Goal: Information Seeking & Learning: Learn about a topic

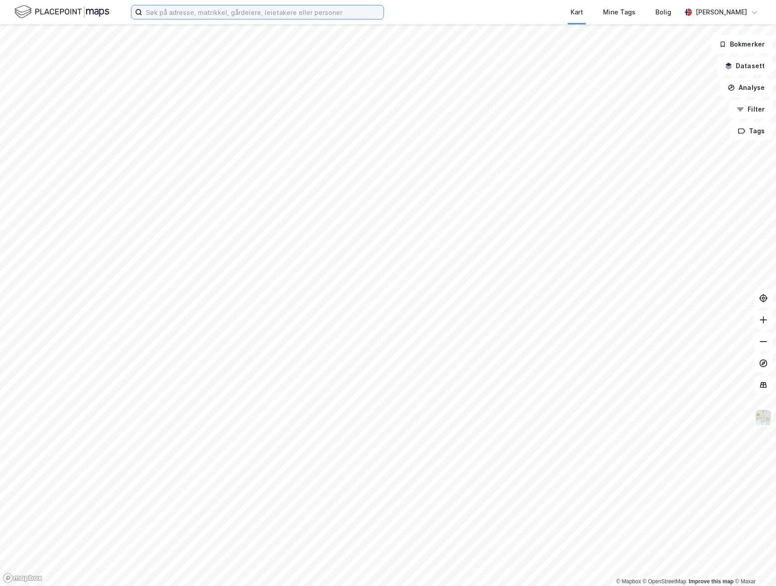
click at [187, 18] on input at bounding box center [262, 12] width 241 height 14
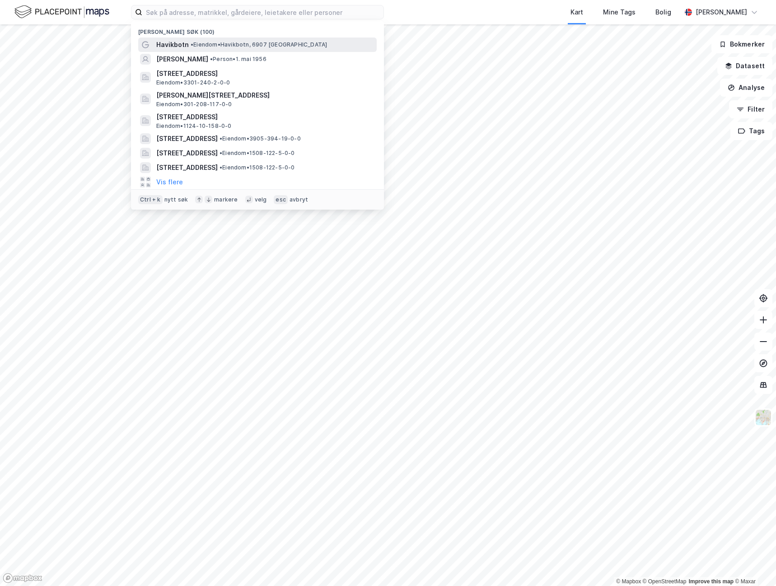
click at [182, 42] on span "Havikbotn" at bounding box center [172, 44] width 33 height 11
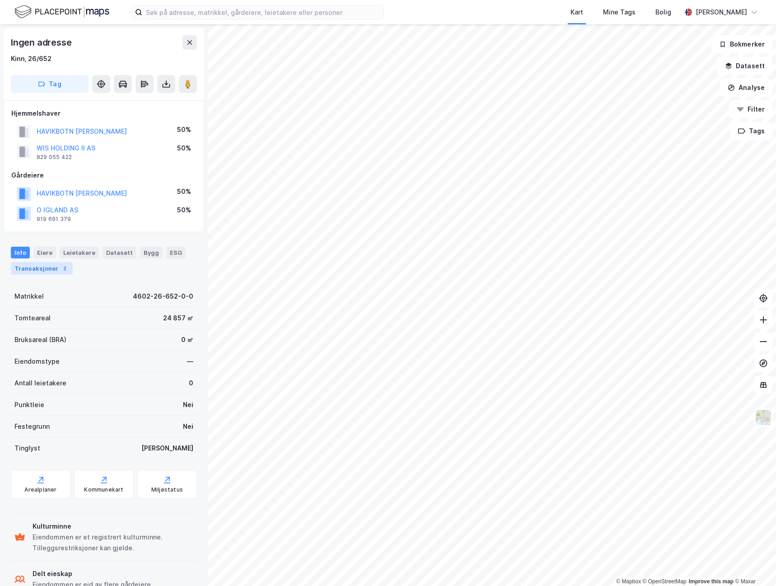
click at [38, 270] on div "Transaksjoner 2" at bounding box center [42, 268] width 62 height 13
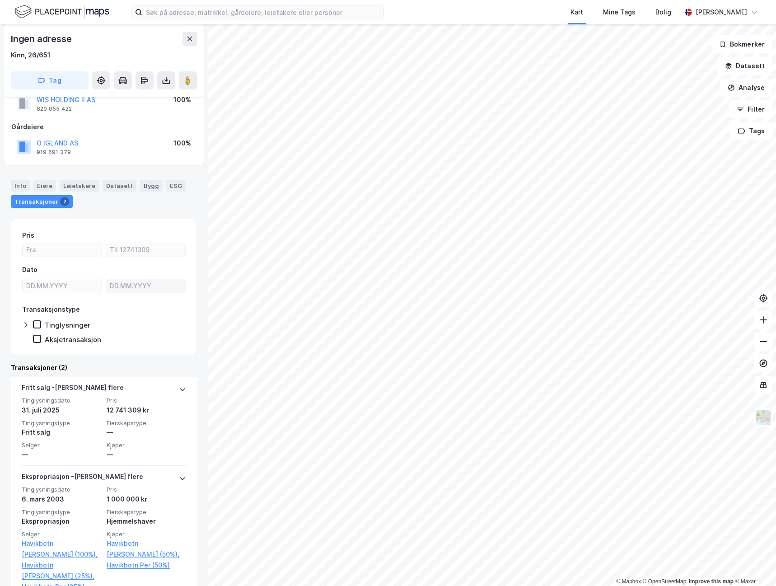
scroll to position [42, 0]
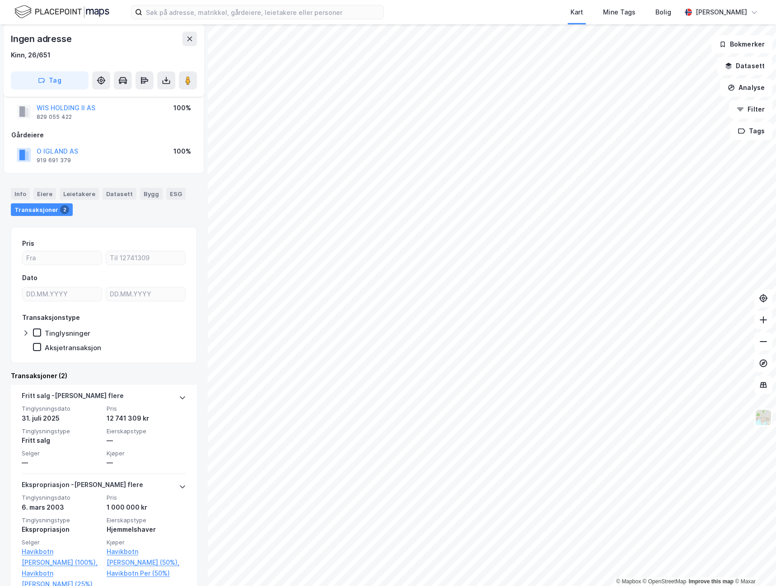
scroll to position [42, 0]
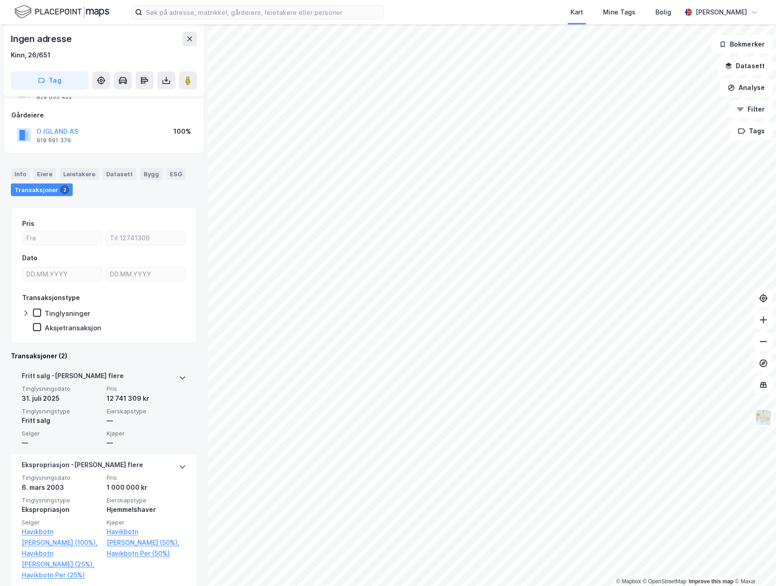
click at [111, 397] on div "12 741 309 kr" at bounding box center [146, 398] width 79 height 11
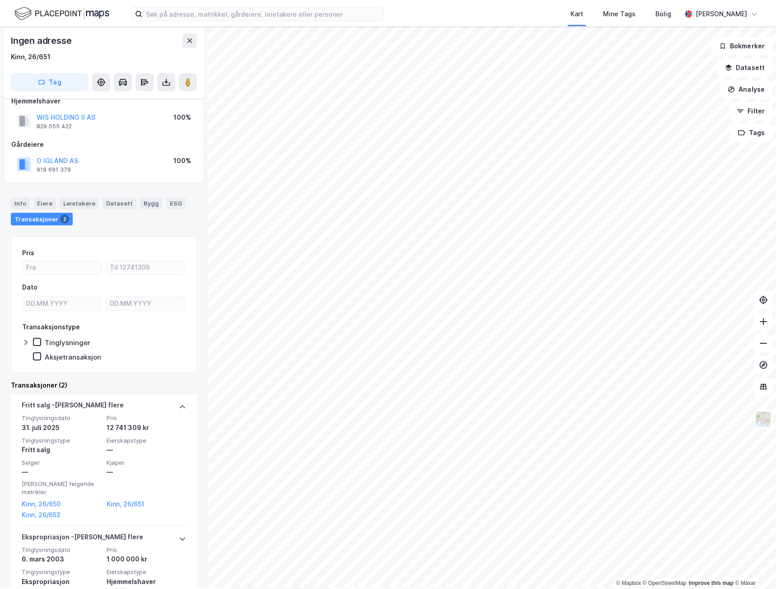
scroll to position [0, 0]
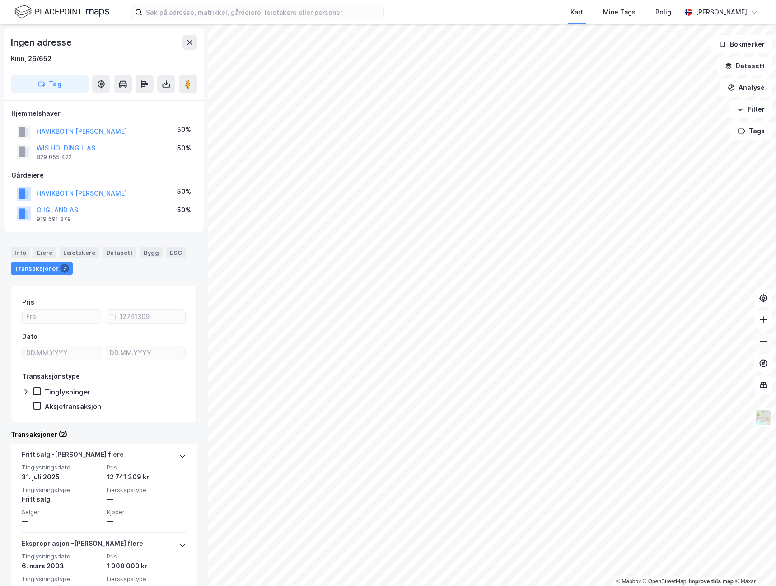
click at [762, 341] on icon at bounding box center [763, 341] width 7 height 1
click at [759, 317] on icon at bounding box center [763, 319] width 9 height 9
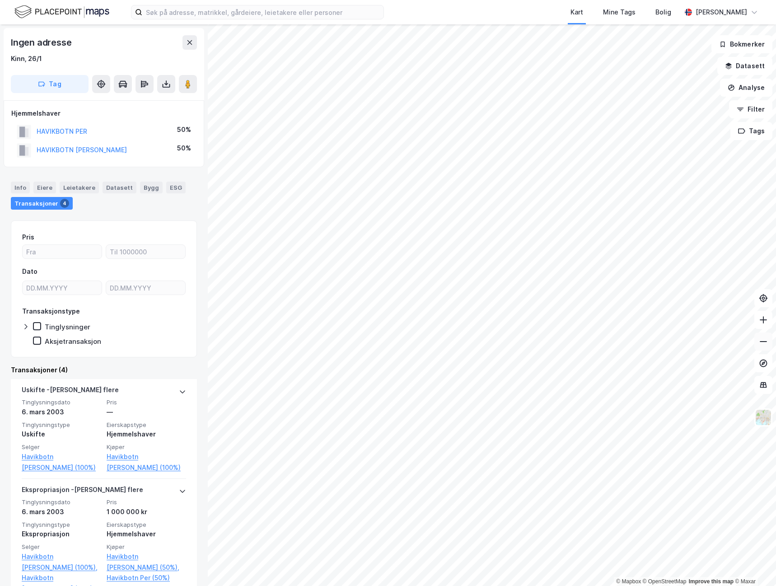
click at [764, 340] on icon at bounding box center [763, 341] width 9 height 9
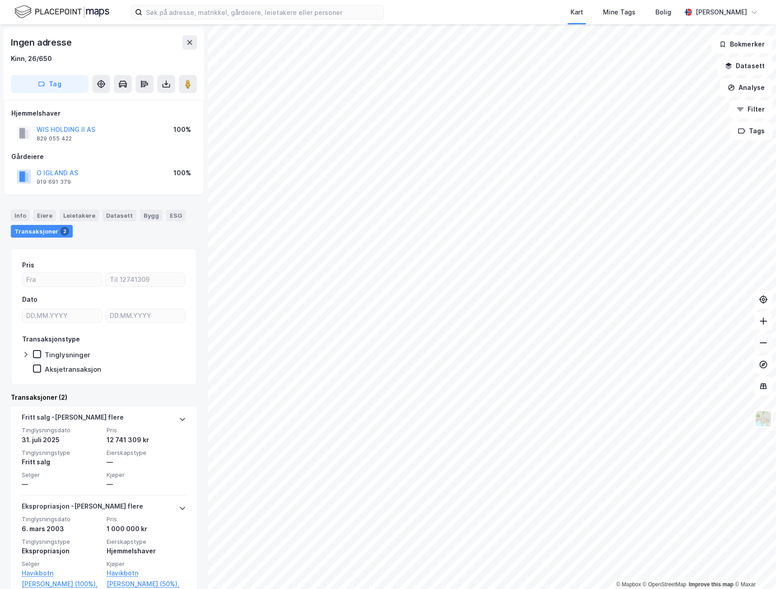
click at [762, 346] on icon at bounding box center [763, 342] width 9 height 9
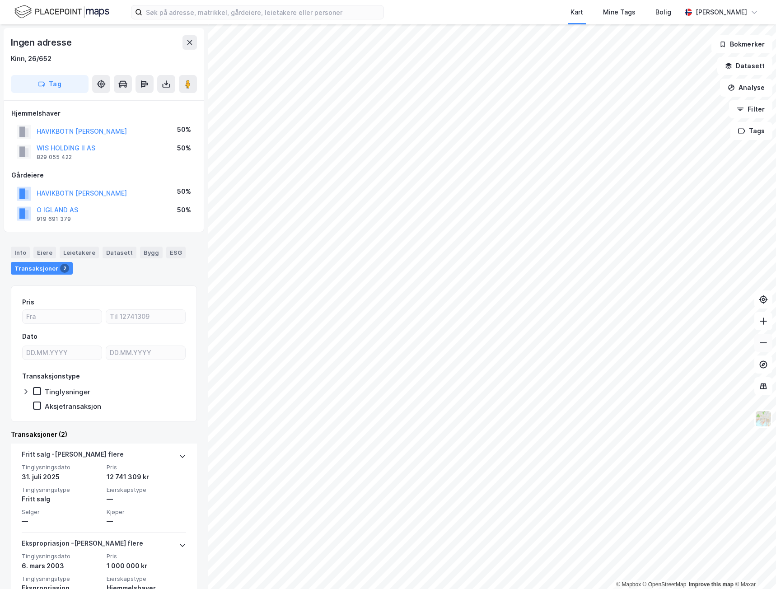
click at [763, 344] on icon at bounding box center [763, 342] width 9 height 9
click at [51, 255] on div "Eiere" at bounding box center [44, 253] width 23 height 12
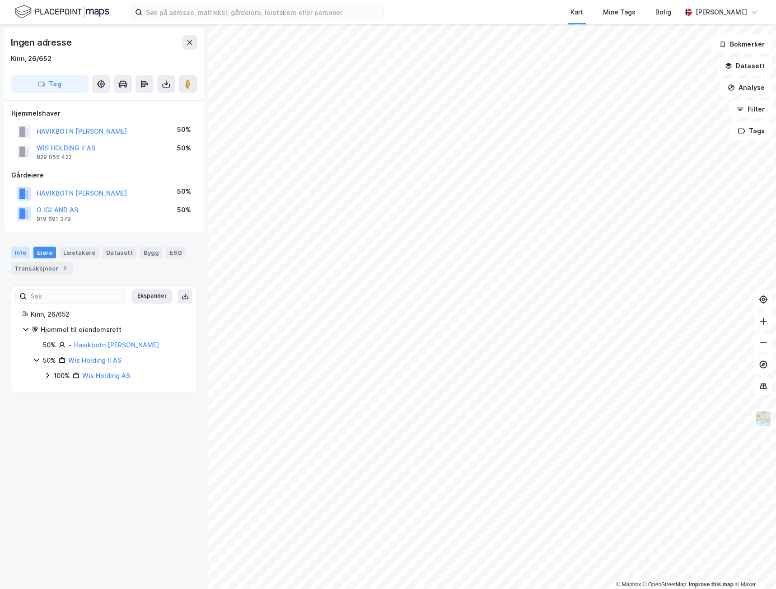
click at [23, 253] on div "Info" at bounding box center [20, 253] width 19 height 12
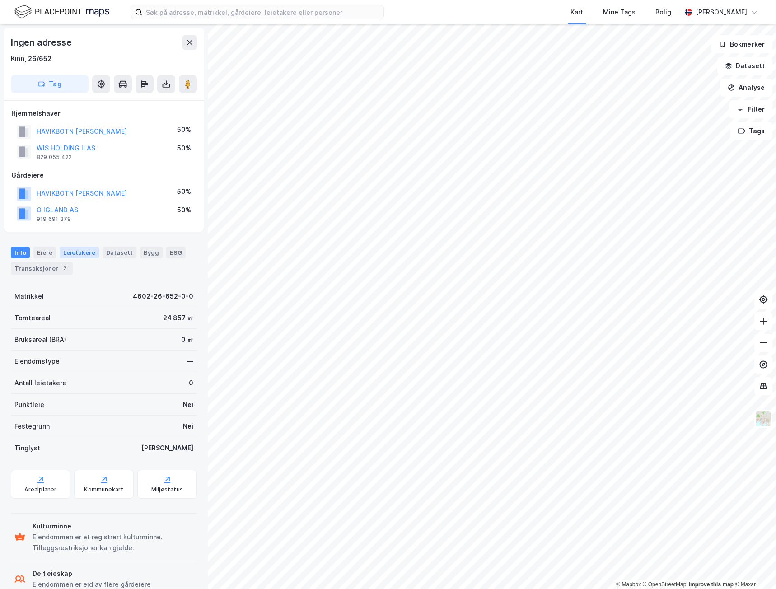
click at [85, 255] on div "Leietakere" at bounding box center [79, 253] width 39 height 12
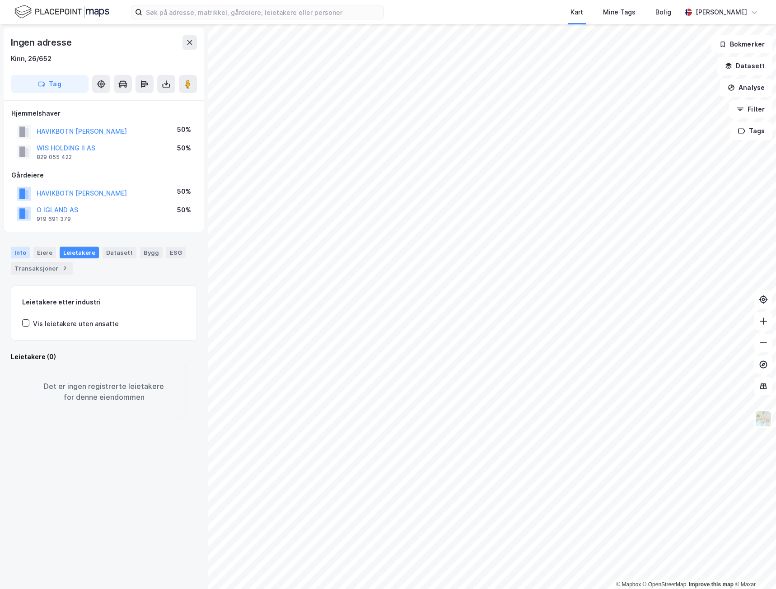
click at [27, 254] on div "Info" at bounding box center [20, 253] width 19 height 12
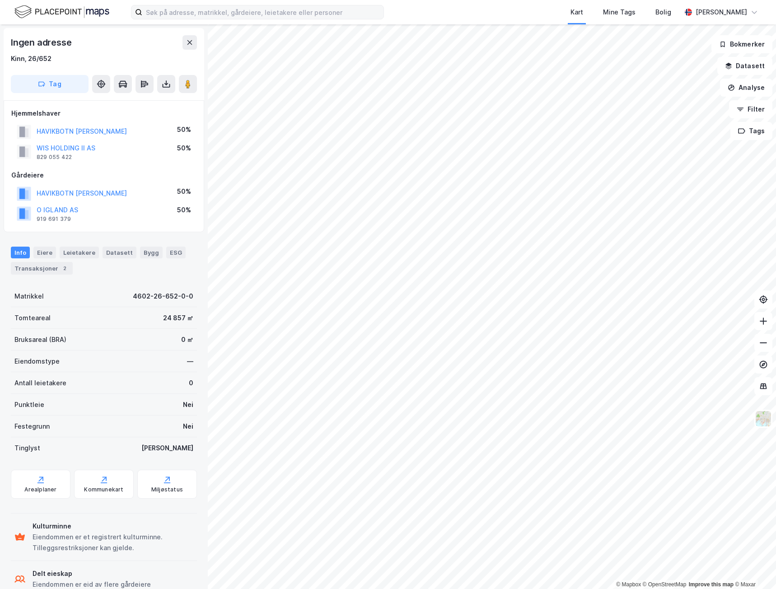
scroll to position [0, 0]
click at [0, 0] on button "HAVIKBOTN [PERSON_NAME]" at bounding box center [0, 0] width 0 height 0
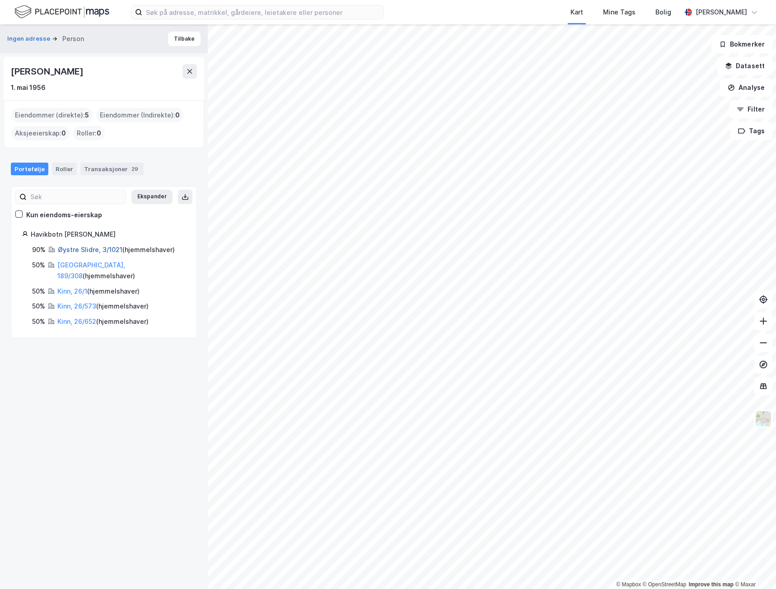
click at [73, 250] on link "Øystre Slidre, 3/1021" at bounding box center [90, 250] width 65 height 8
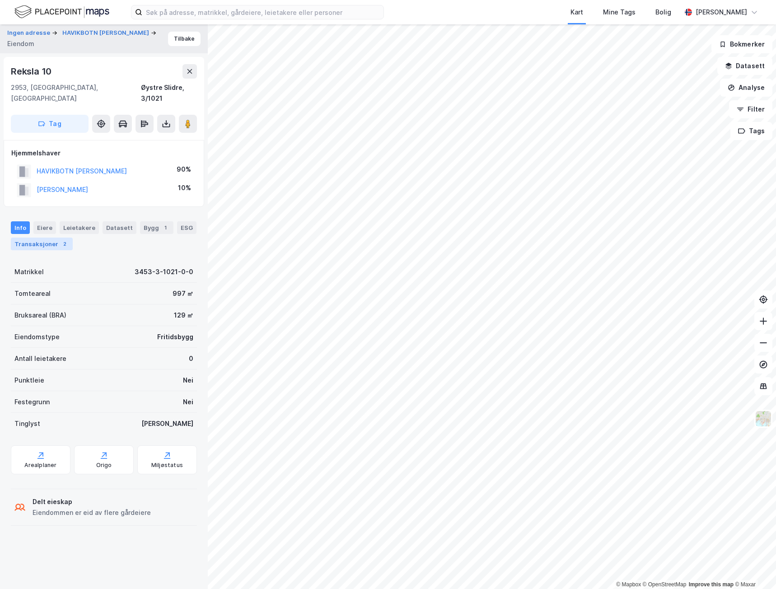
click at [53, 238] on div "Transaksjoner 2" at bounding box center [42, 244] width 62 height 13
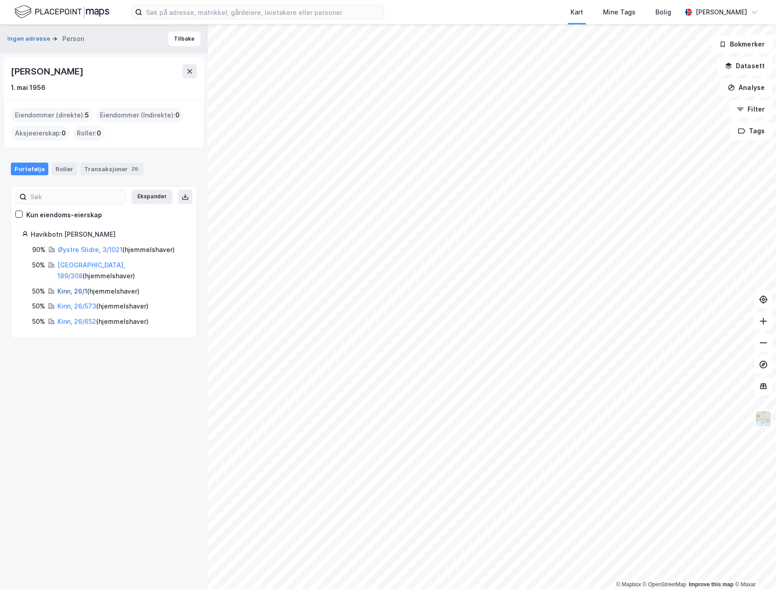
click at [66, 287] on link "Kinn, 26/1" at bounding box center [72, 291] width 30 height 8
click at [68, 302] on link "Kinn, 26/573" at bounding box center [76, 306] width 39 height 8
click at [72, 318] on link "Kinn, 26/652" at bounding box center [76, 322] width 39 height 8
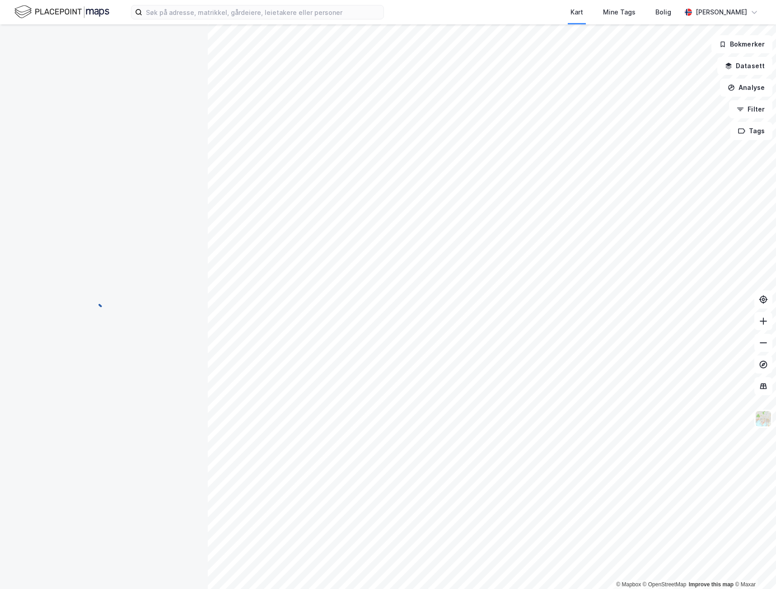
scroll to position [0, 0]
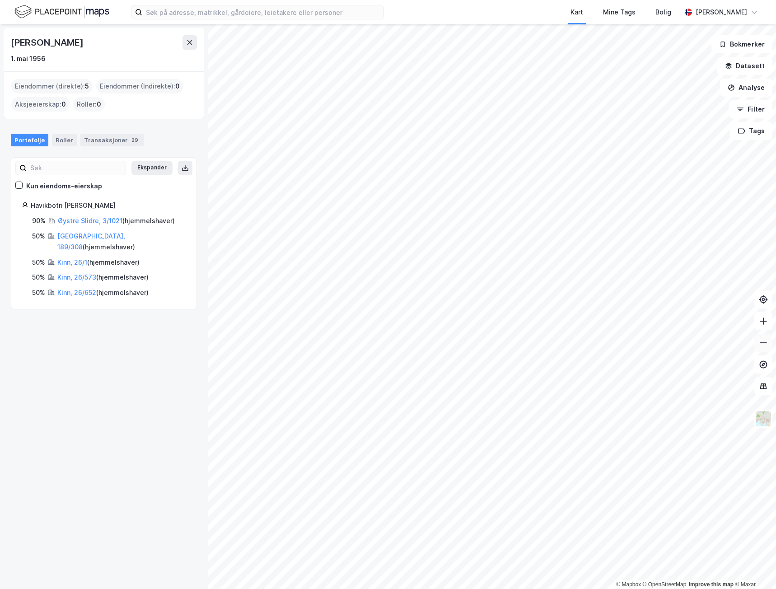
click at [760, 340] on icon at bounding box center [763, 342] width 9 height 9
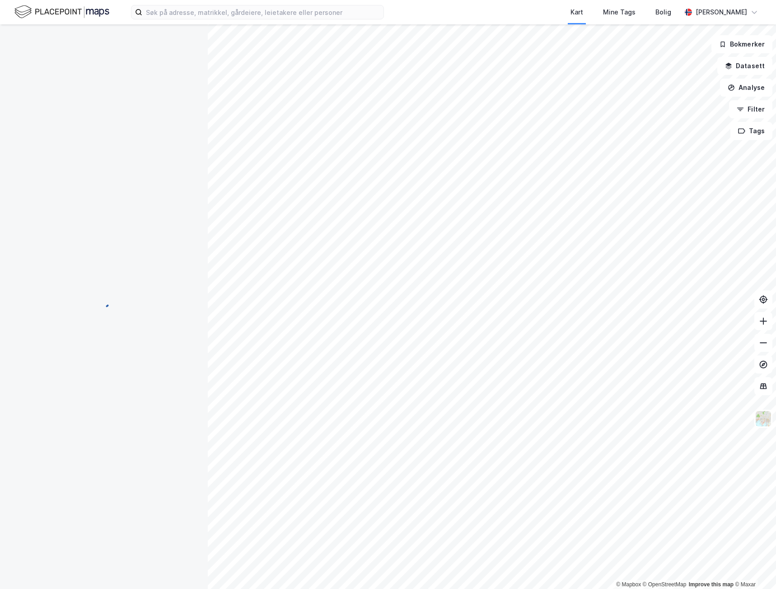
scroll to position [0, 0]
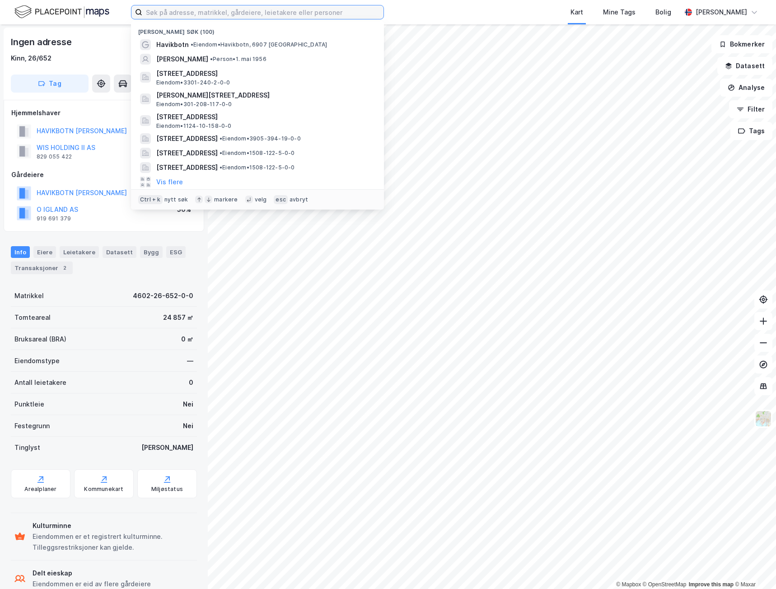
click at [331, 8] on input at bounding box center [262, 12] width 241 height 14
click at [192, 10] on input at bounding box center [262, 12] width 241 height 14
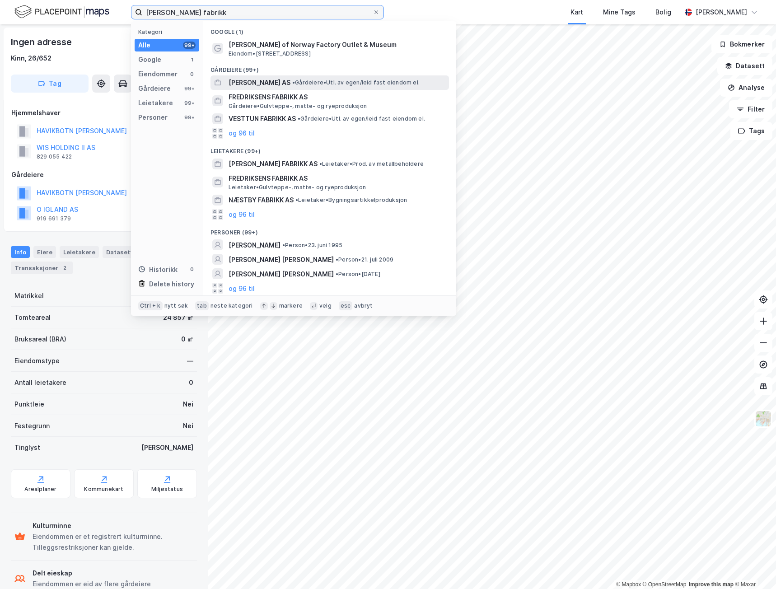
type input "[PERSON_NAME] fabrikk"
click at [295, 81] on span "•" at bounding box center [293, 82] width 3 height 7
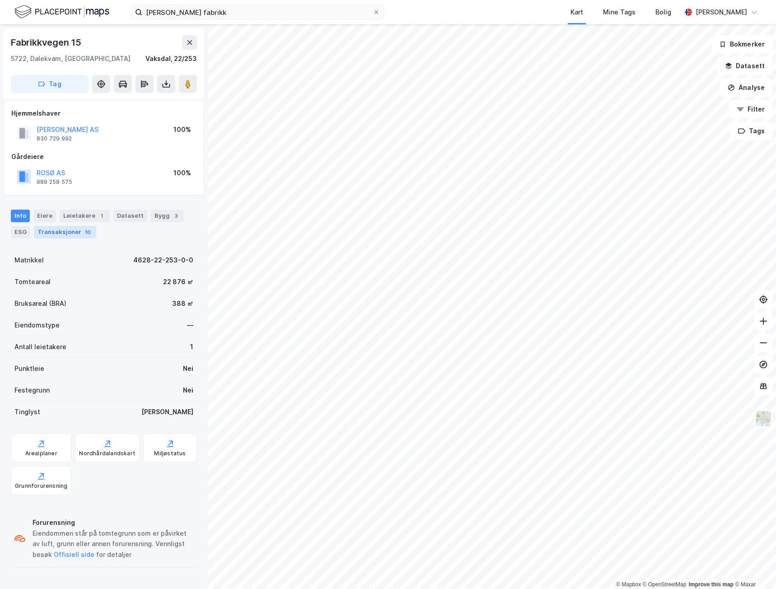
click at [75, 233] on div "Transaksjoner 10" at bounding box center [65, 232] width 62 height 13
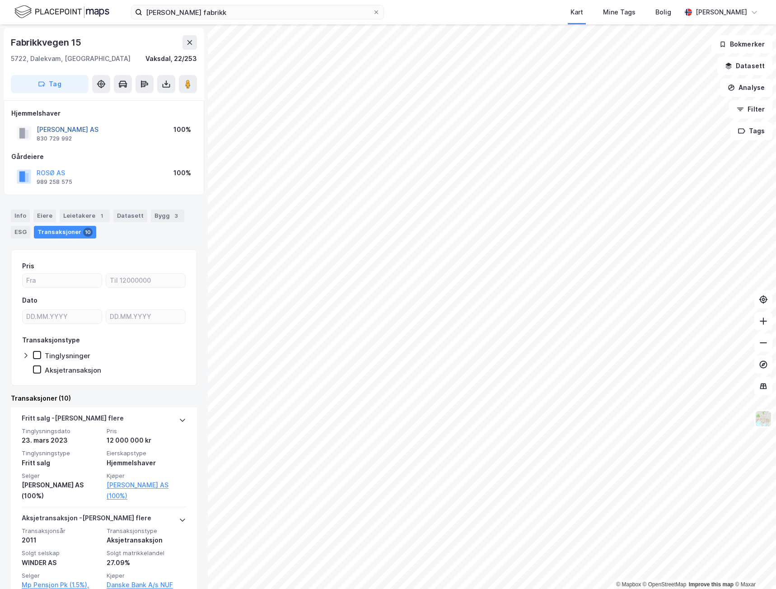
click at [0, 0] on button "[PERSON_NAME] AS" at bounding box center [0, 0] width 0 height 0
click at [47, 216] on div "Eiere" at bounding box center [44, 216] width 23 height 13
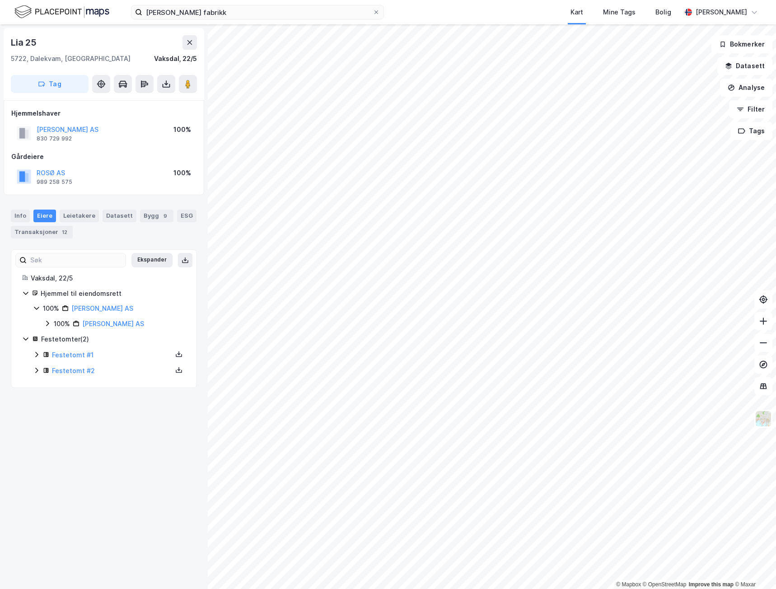
click at [30, 216] on div "Info [PERSON_NAME] Datasett Bygg 9 ESG Transaksjoner 12" at bounding box center [104, 224] width 186 height 29
click at [23, 216] on div "Info" at bounding box center [20, 216] width 19 height 13
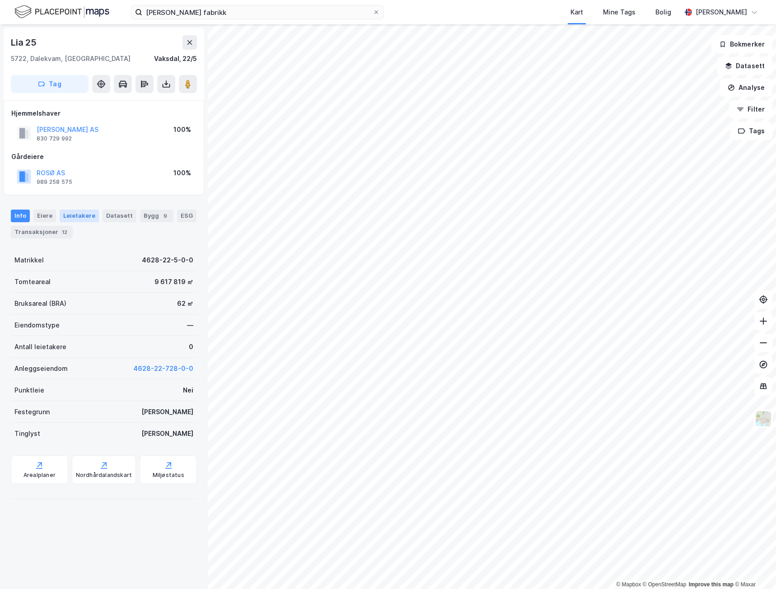
click at [72, 217] on div "Leietakere" at bounding box center [79, 216] width 39 height 13
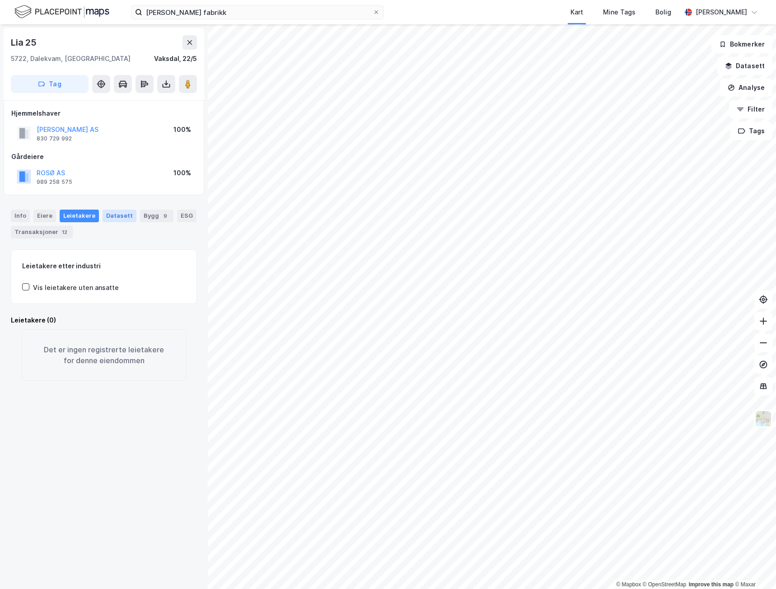
click at [112, 217] on div "Datasett" at bounding box center [120, 216] width 34 height 13
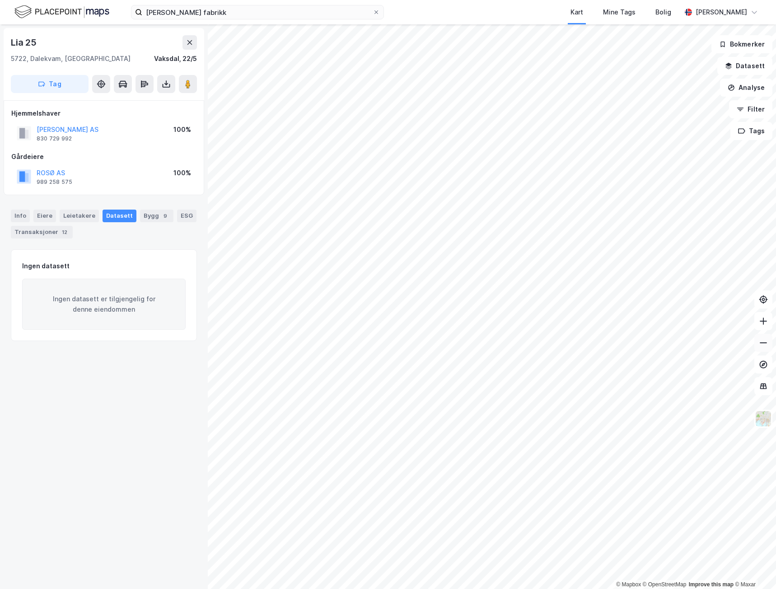
click at [755, 346] on button at bounding box center [763, 343] width 18 height 18
click at [756, 345] on button at bounding box center [763, 343] width 18 height 18
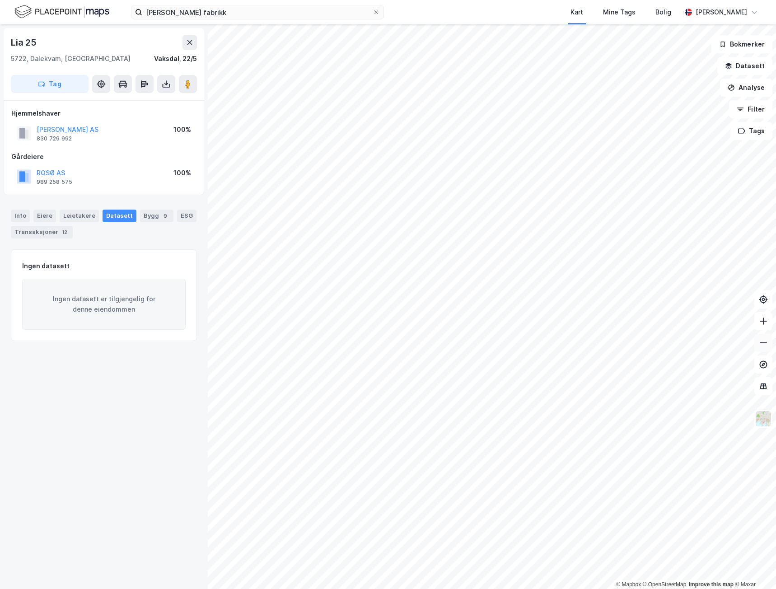
click at [756, 345] on button at bounding box center [763, 343] width 18 height 18
click at [761, 329] on button at bounding box center [763, 321] width 18 height 18
click at [756, 343] on button at bounding box center [763, 343] width 18 height 18
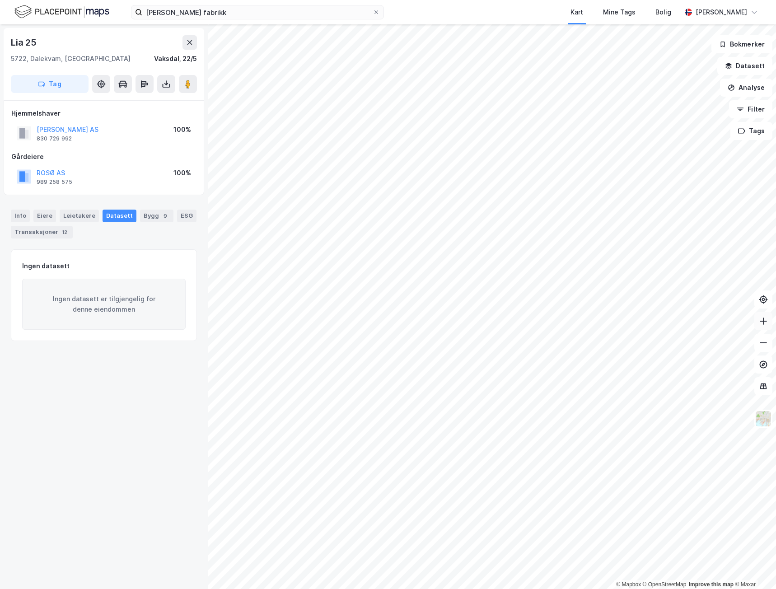
click at [761, 323] on icon at bounding box center [763, 321] width 9 height 9
click at [765, 345] on icon at bounding box center [763, 342] width 9 height 9
click at [767, 321] on icon at bounding box center [763, 321] width 9 height 9
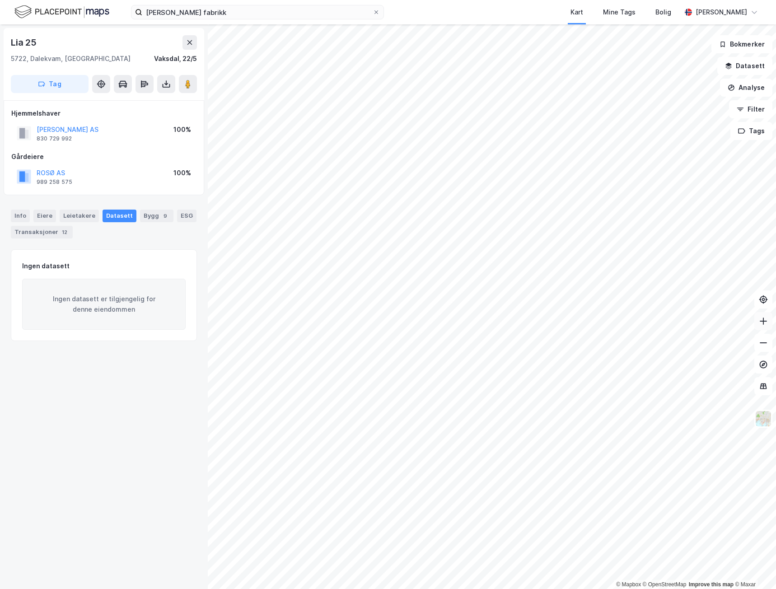
click at [767, 321] on icon at bounding box center [763, 321] width 9 height 9
click at [757, 341] on button at bounding box center [763, 343] width 18 height 18
click at [764, 326] on button at bounding box center [763, 321] width 18 height 18
click at [767, 344] on button at bounding box center [763, 343] width 18 height 18
click at [767, 344] on icon at bounding box center [763, 342] width 9 height 9
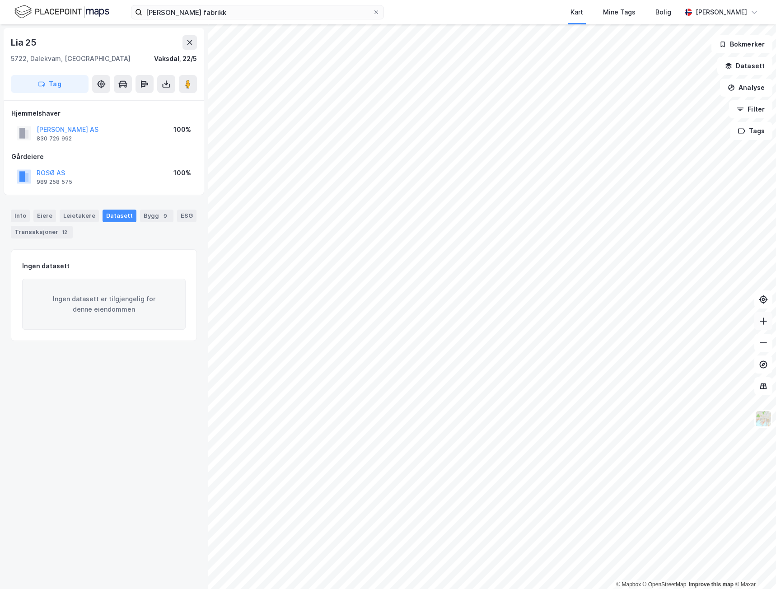
click at [766, 328] on button at bounding box center [763, 321] width 18 height 18
click at [764, 346] on icon at bounding box center [763, 342] width 9 height 9
click at [766, 322] on icon at bounding box center [763, 321] width 9 height 9
click at [769, 344] on button at bounding box center [763, 343] width 18 height 18
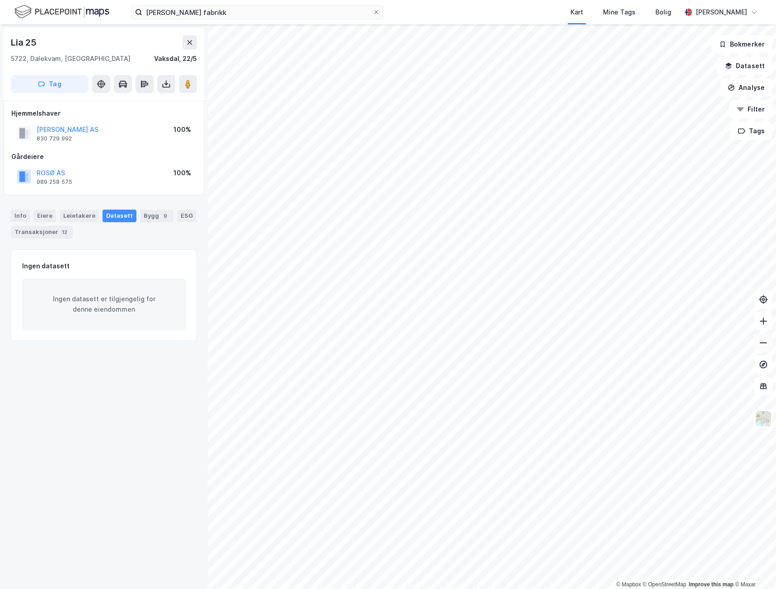
click at [769, 344] on button at bounding box center [763, 343] width 18 height 18
click at [768, 323] on button at bounding box center [763, 321] width 18 height 18
